Goal: Find specific page/section: Find specific page/section

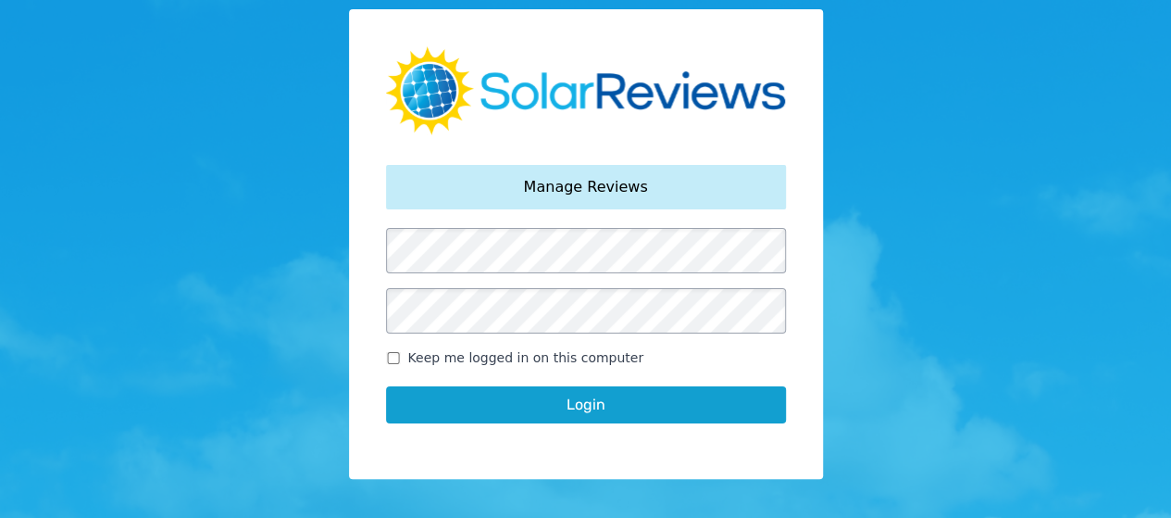
click at [572, 418] on button "Login" at bounding box center [586, 404] width 400 height 37
click at [543, 403] on button "Login" at bounding box center [586, 404] width 400 height 37
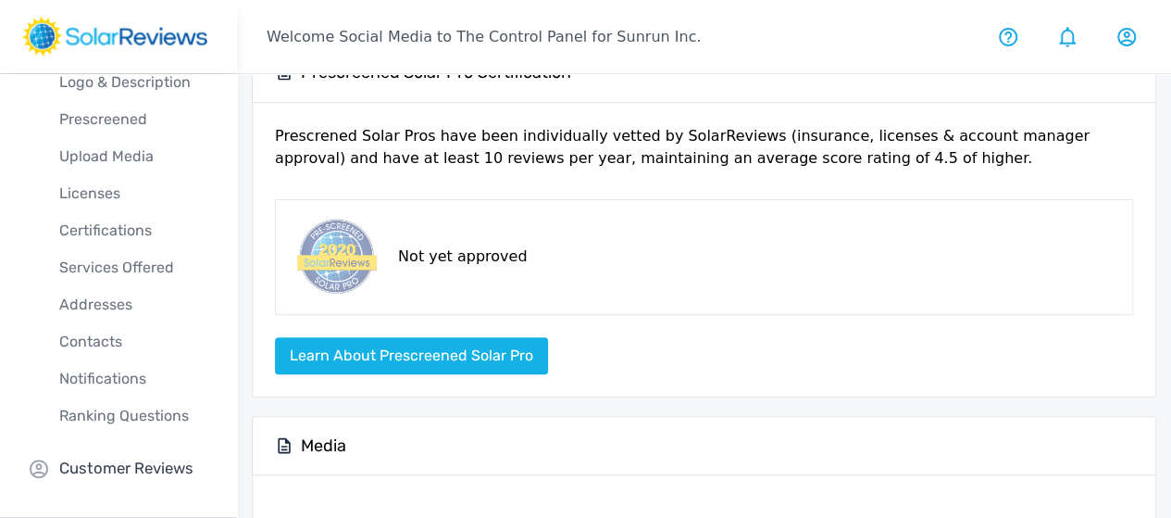
scroll to position [185, 0]
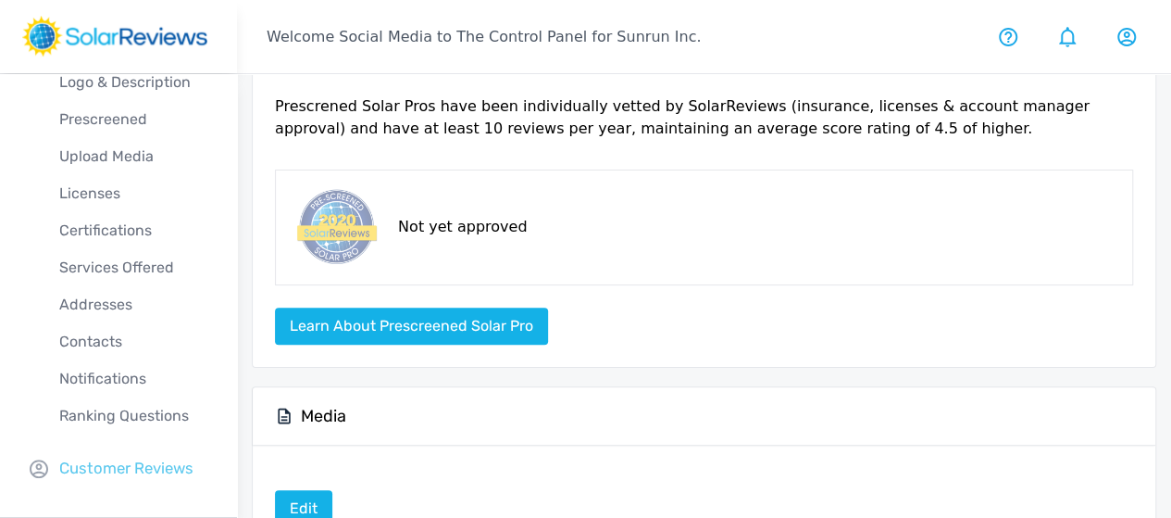
click at [130, 473] on p "Customer Reviews" at bounding box center [126, 467] width 134 height 23
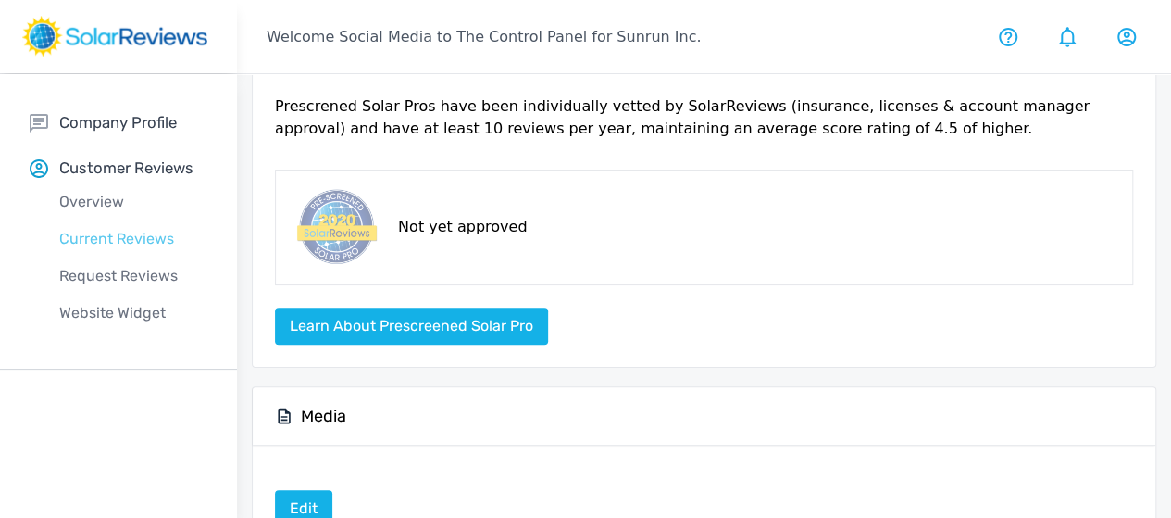
click at [115, 233] on p "Current Reviews" at bounding box center [133, 239] width 207 height 22
